Goal: Transaction & Acquisition: Book appointment/travel/reservation

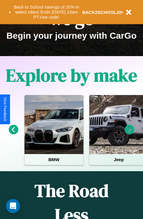
scroll to position [91, 0]
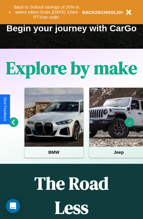
click at [13, 126] on icon at bounding box center [14, 123] width 10 height 10
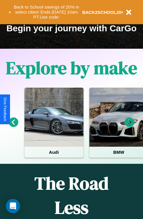
click at [130, 126] on icon at bounding box center [130, 123] width 10 height 10
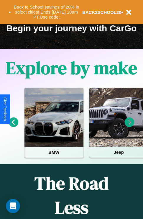
click at [130, 126] on icon at bounding box center [130, 123] width 10 height 10
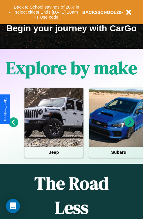
click at [46, 12] on button "Back to School savings of 20% in select cities! Ends [DATE] 10am PT. Use code:" at bounding box center [47, 12] width 72 height 18
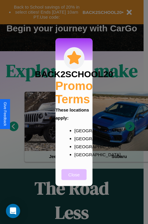
click at [74, 178] on button "Close" at bounding box center [73, 174] width 25 height 11
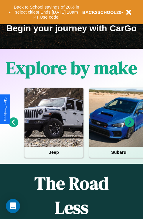
scroll to position [575, 0]
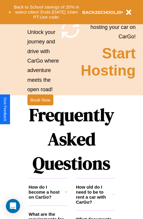
click at [40, 110] on h1 "Frequently Asked Questions" at bounding box center [72, 139] width 86 height 79
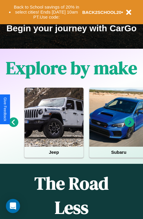
scroll to position [0, 22]
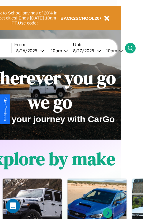
type input "****"
click at [134, 48] on icon at bounding box center [131, 48] width 6 height 6
